Goal: Complete application form

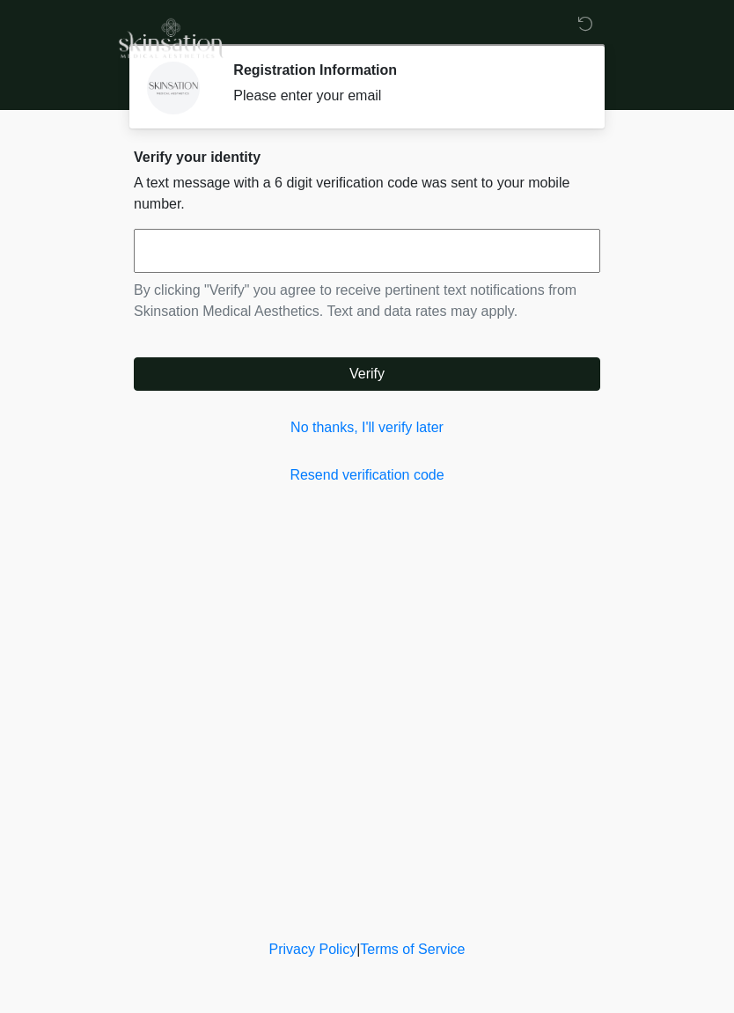
click at [546, 255] on input "text" at bounding box center [367, 251] width 466 height 44
click at [389, 427] on link "No thanks, I'll verify later" at bounding box center [367, 427] width 466 height 21
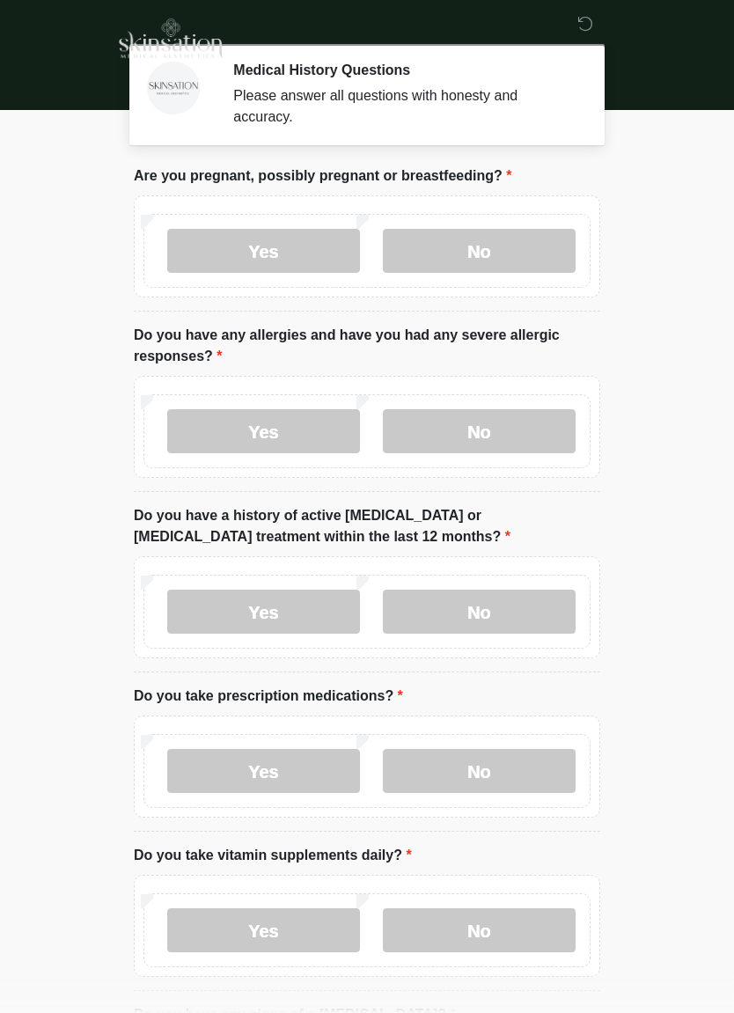
click at [534, 253] on label "No" at bounding box center [479, 251] width 193 height 44
click at [533, 611] on label "No" at bounding box center [479, 611] width 193 height 44
click at [464, 940] on label "No" at bounding box center [479, 930] width 193 height 44
click at [537, 765] on label "No" at bounding box center [479, 771] width 193 height 44
click at [524, 428] on label "No" at bounding box center [479, 431] width 193 height 44
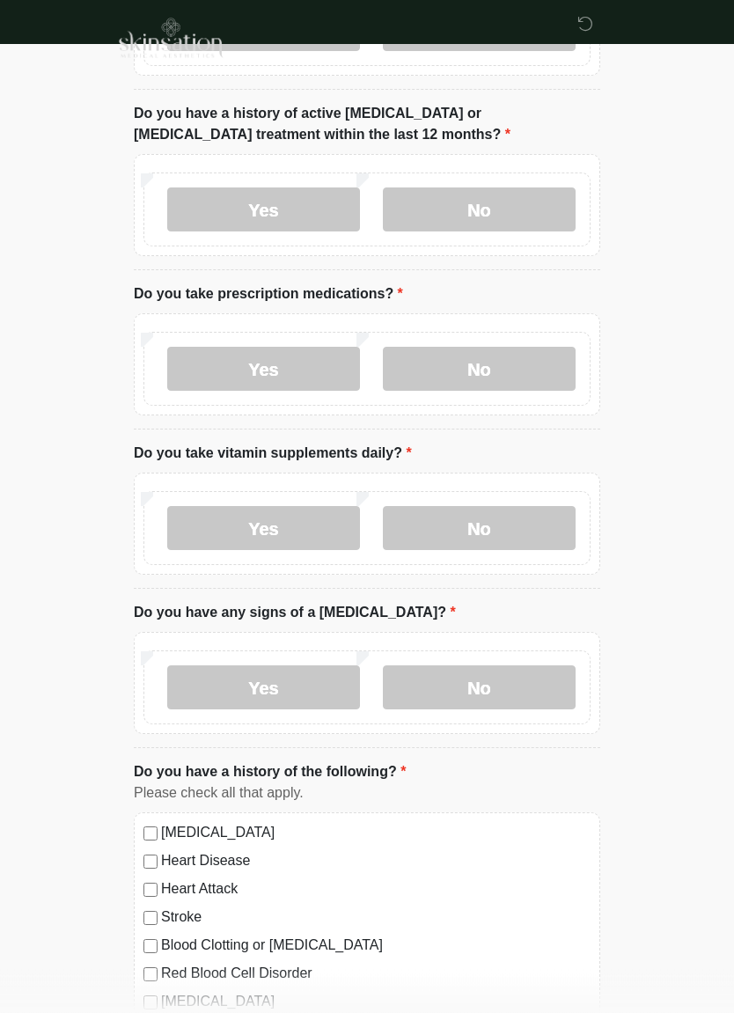
scroll to position [402, 0]
click at [507, 685] on label "No" at bounding box center [479, 687] width 193 height 44
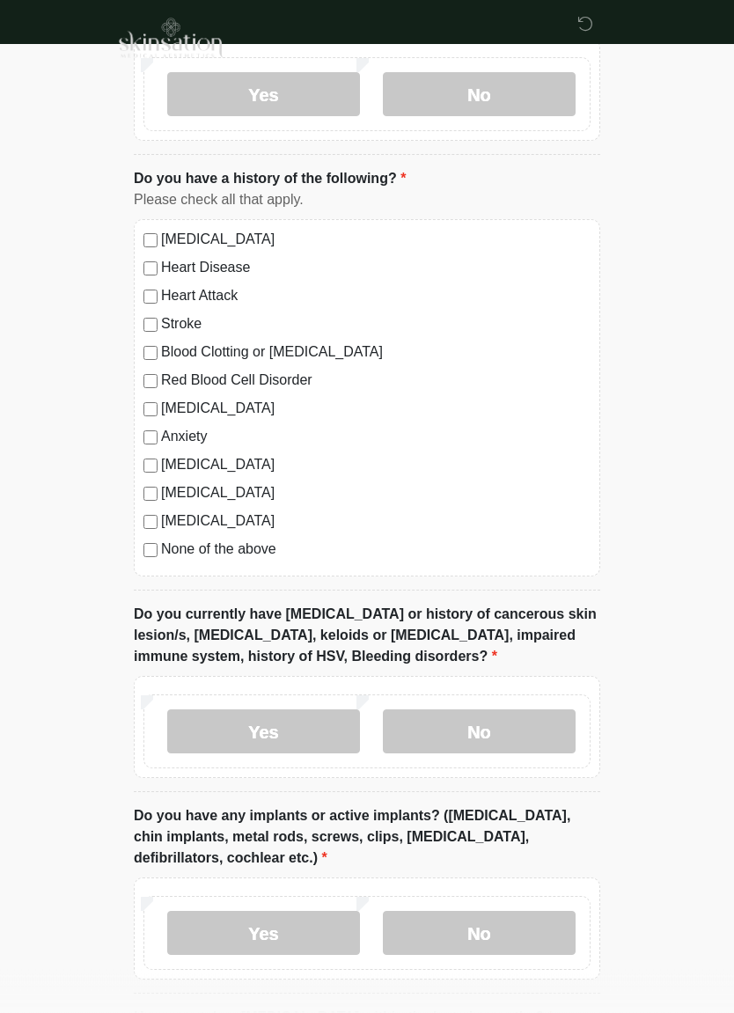
scroll to position [999, 0]
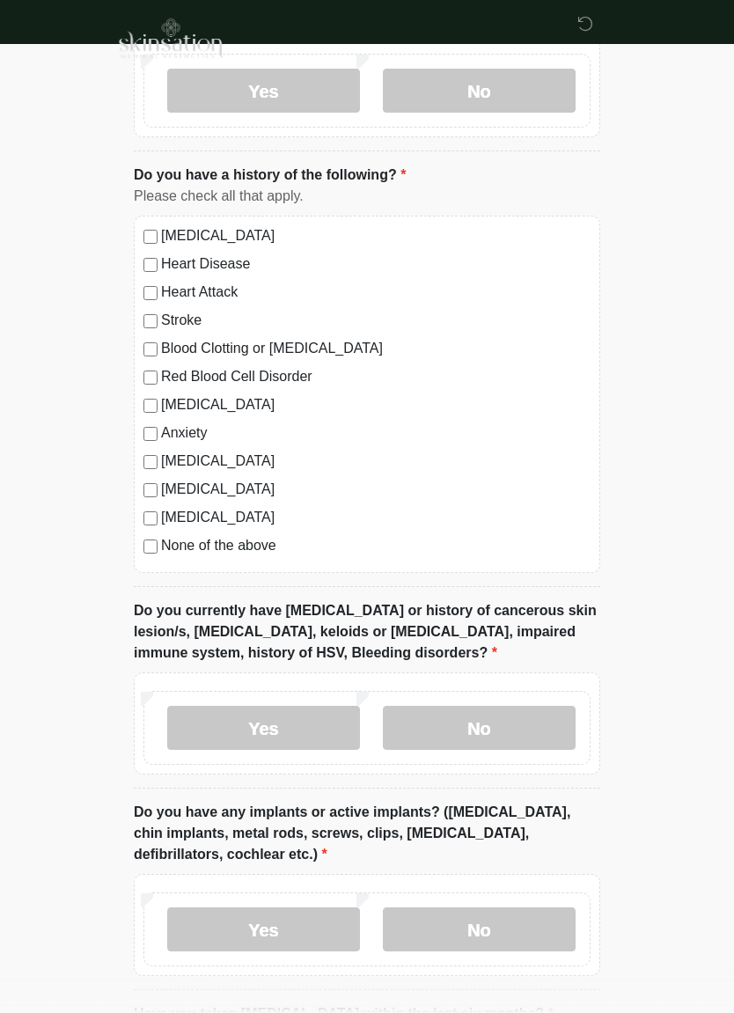
click at [534, 713] on label "No" at bounding box center [479, 728] width 193 height 44
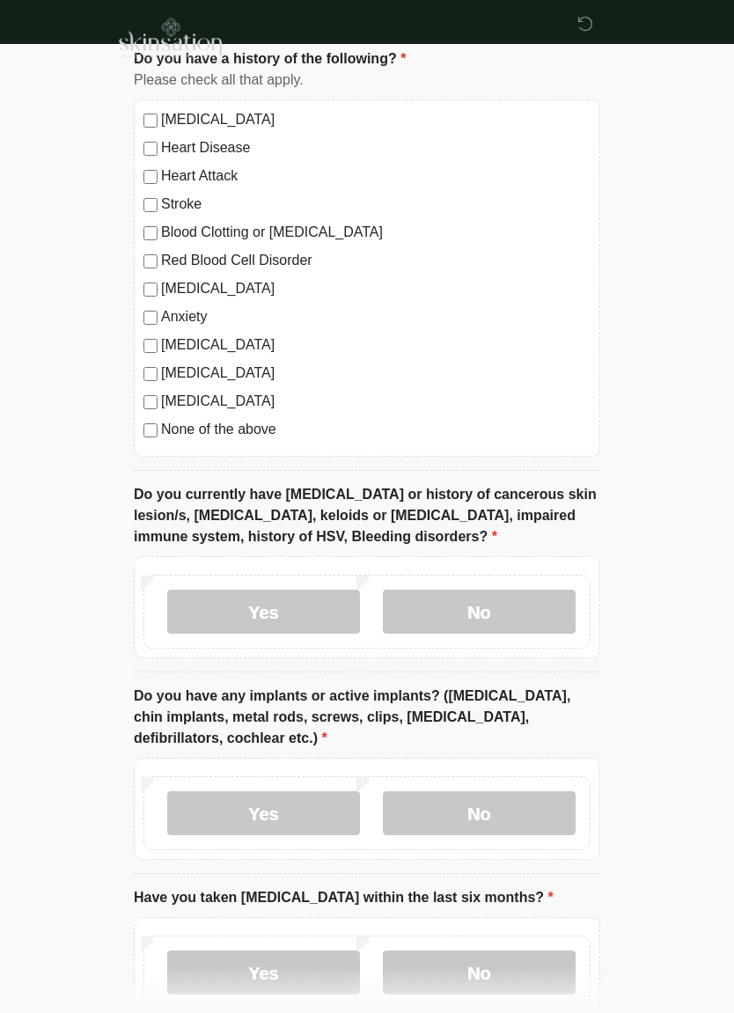
scroll to position [1115, 0]
click at [514, 809] on label "No" at bounding box center [479, 813] width 193 height 44
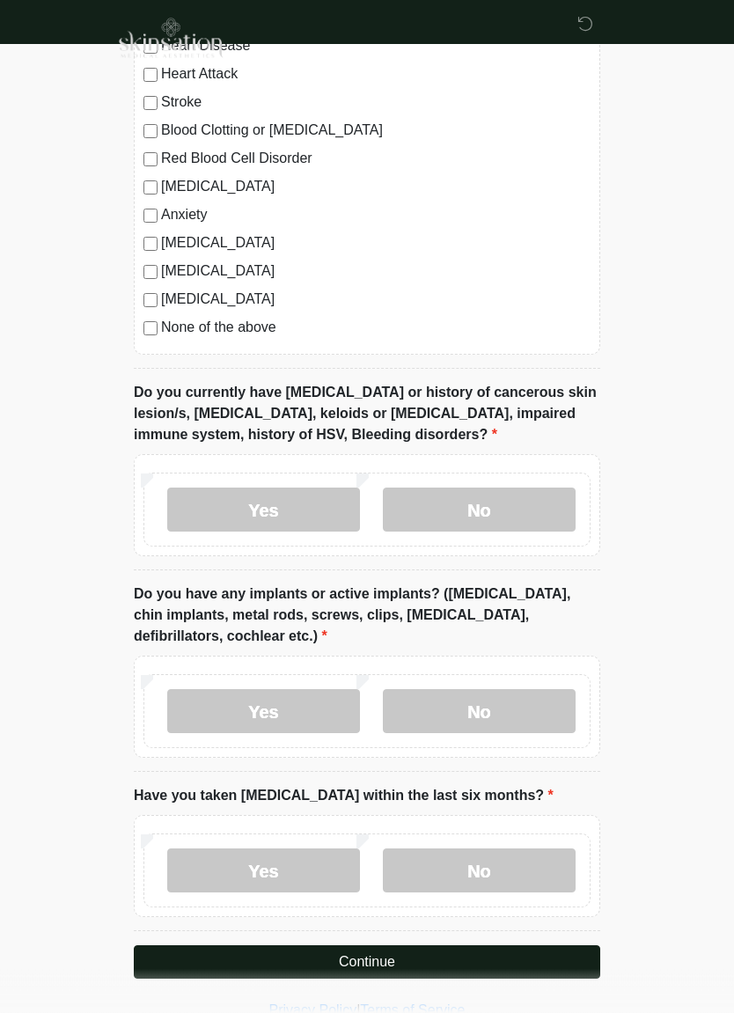
scroll to position [1218, 0]
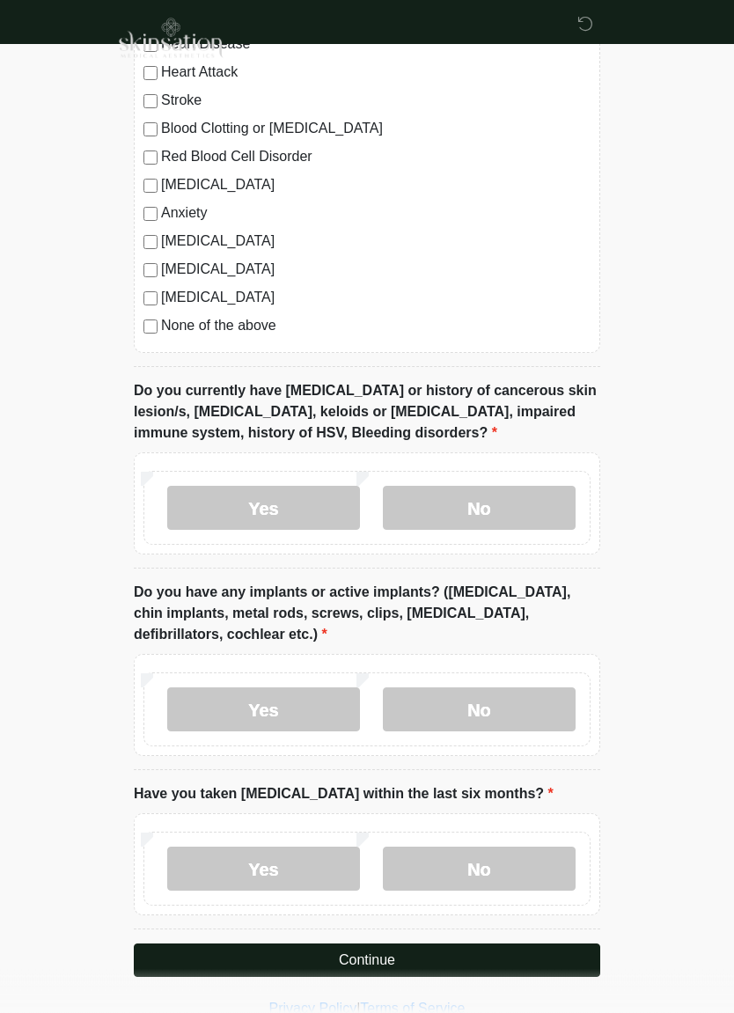
click at [523, 870] on label "No" at bounding box center [479, 869] width 193 height 44
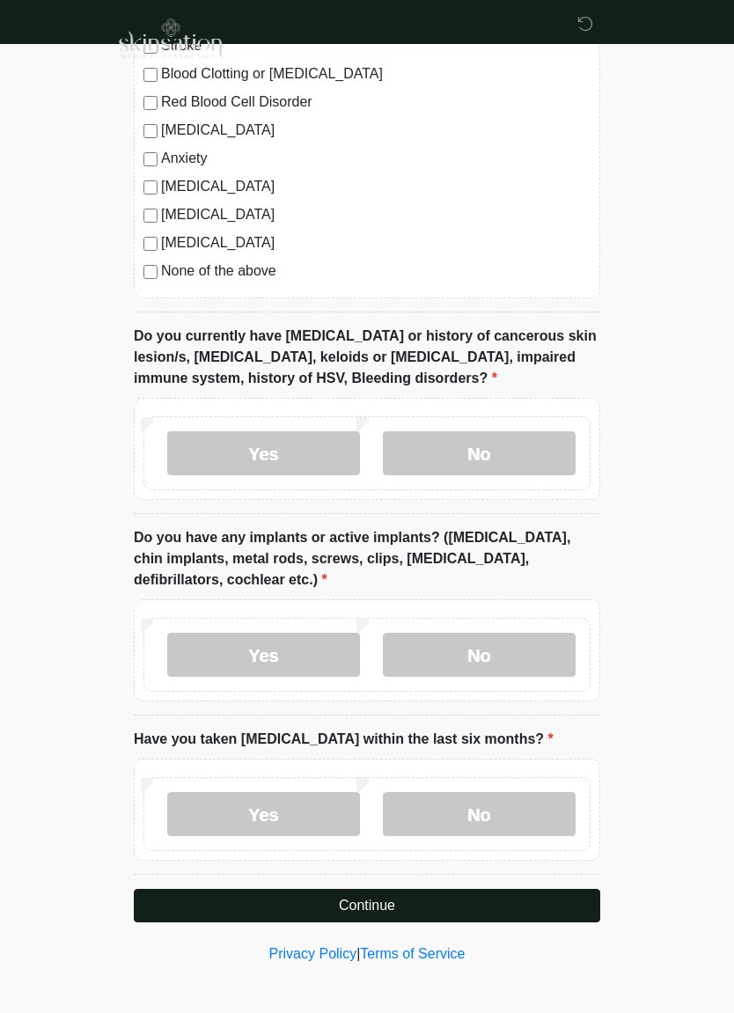
click at [549, 915] on button "Continue" at bounding box center [367, 905] width 466 height 33
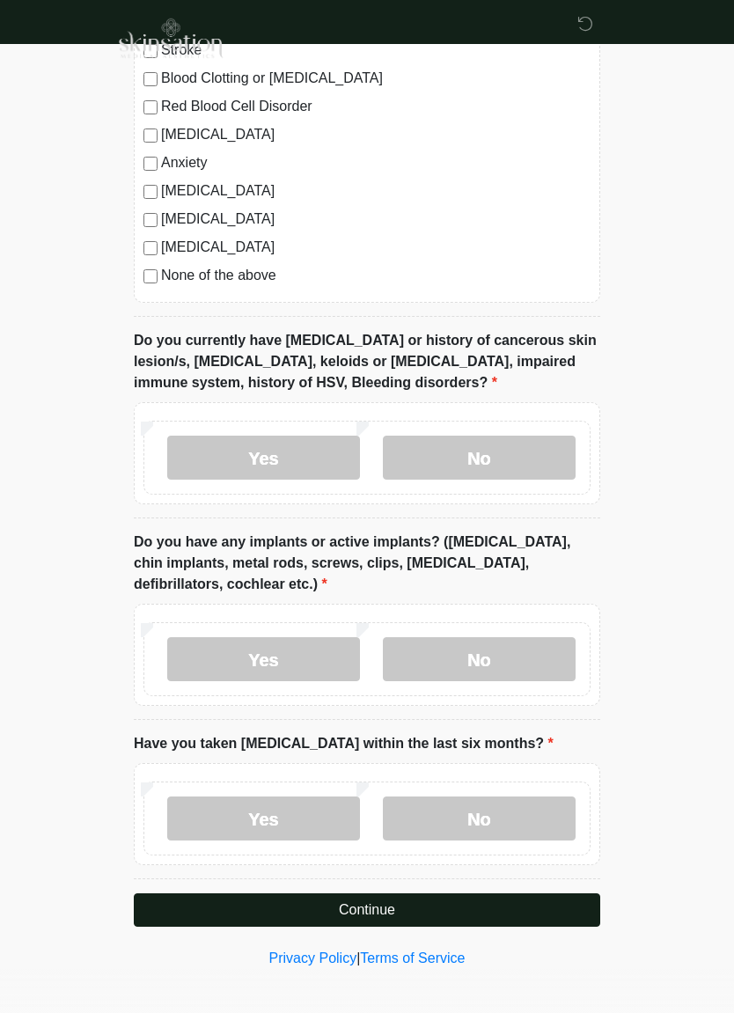
scroll to position [1273, 0]
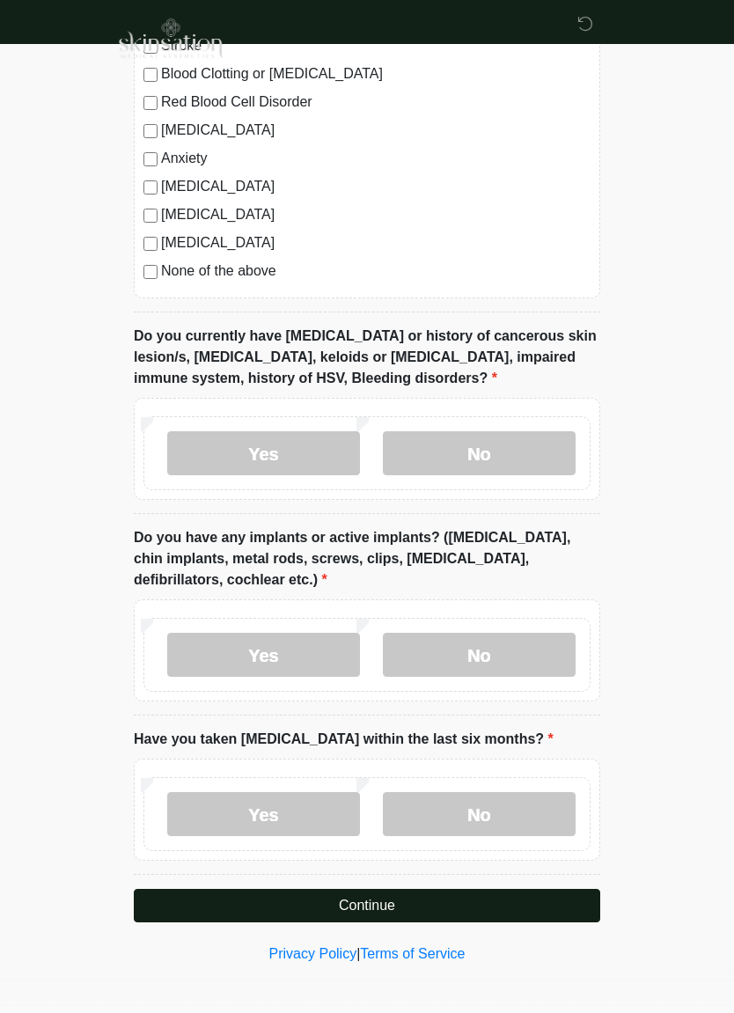
click at [550, 910] on button "Continue" at bounding box center [367, 905] width 466 height 33
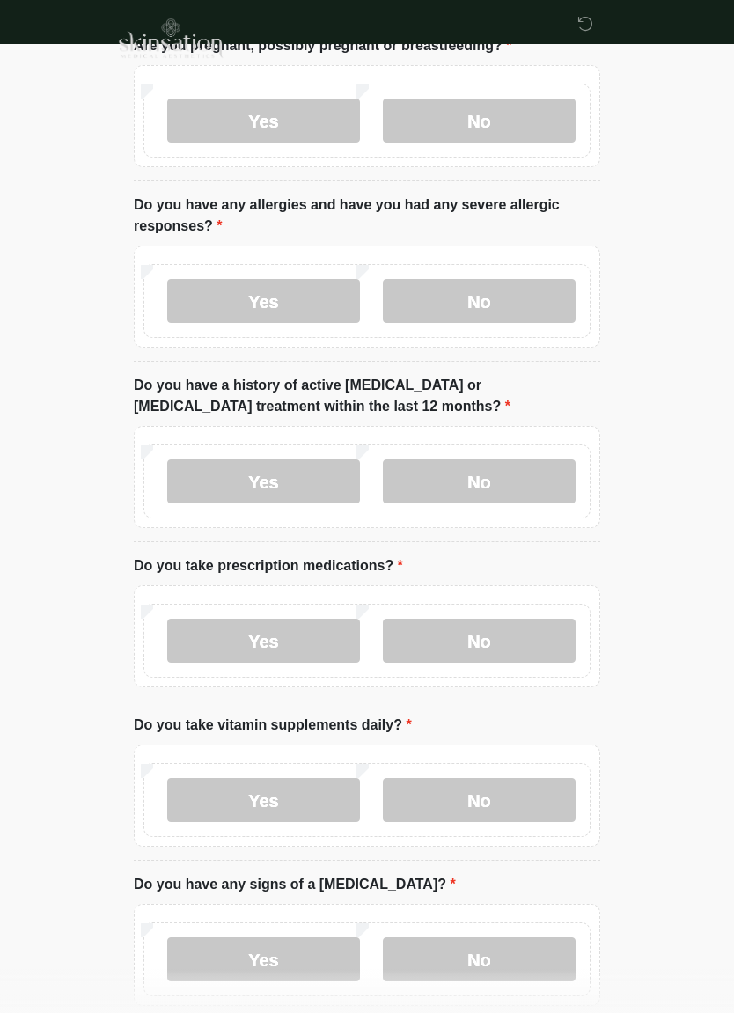
scroll to position [0, 0]
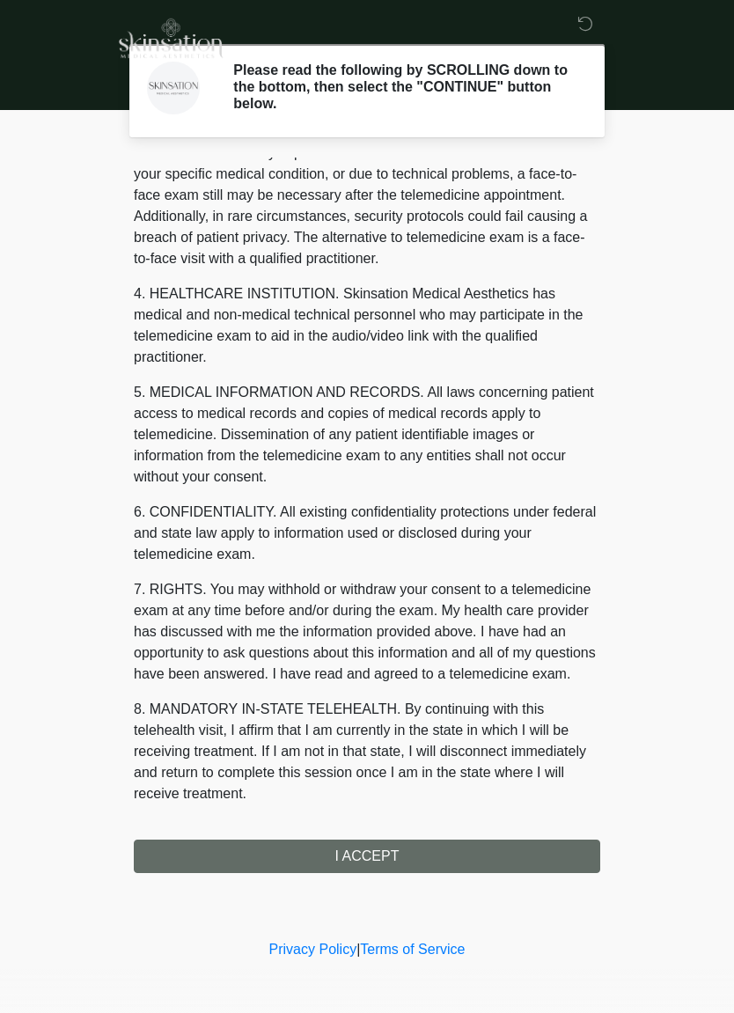
click at [509, 867] on div "1. PURPOSE. The purpose of this form is to obtain your consent for a telemedici…" at bounding box center [367, 514] width 466 height 715
click at [541, 857] on button "I ACCEPT" at bounding box center [367, 855] width 466 height 33
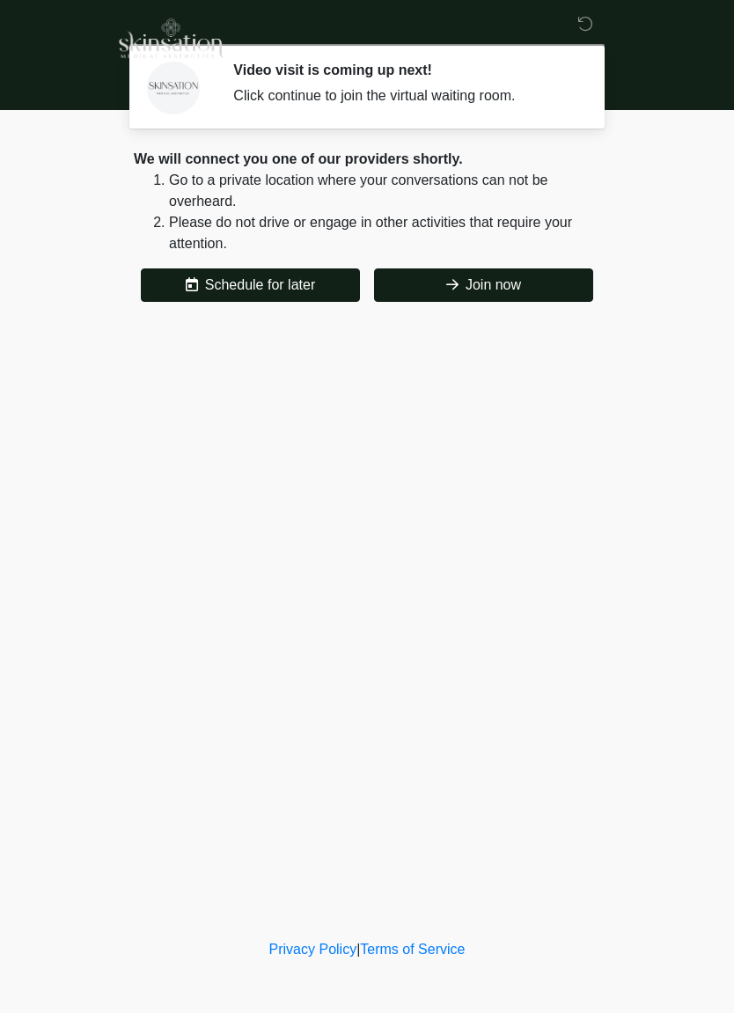
click at [524, 292] on button "Join now" at bounding box center [483, 284] width 219 height 33
